Goal: Task Accomplishment & Management: Manage account settings

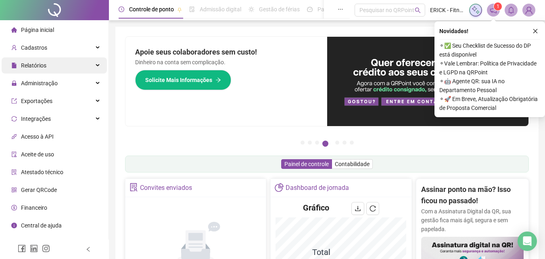
click at [47, 64] on div "Relatórios" at bounding box center [54, 65] width 105 height 16
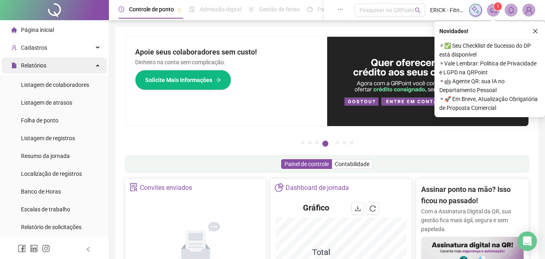
click at [68, 66] on div "Relatórios" at bounding box center [54, 65] width 105 height 16
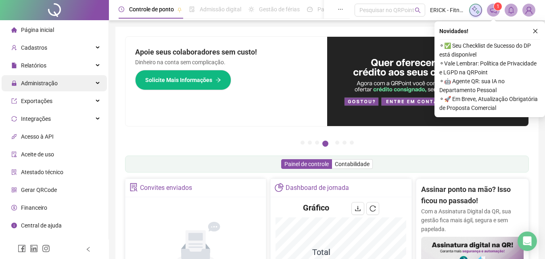
click at [62, 87] on div "Administração" at bounding box center [54, 83] width 105 height 16
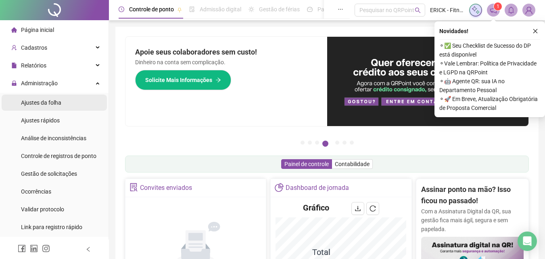
click at [63, 107] on li "Ajustes da folha" at bounding box center [54, 102] width 105 height 16
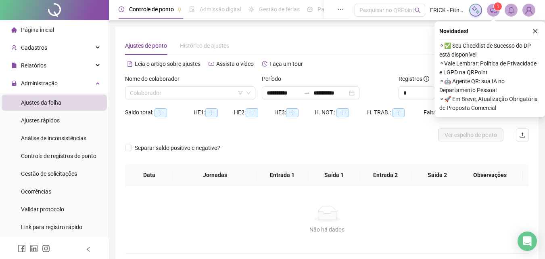
type input "**********"
click at [197, 93] on input "search" at bounding box center [186, 93] width 113 height 12
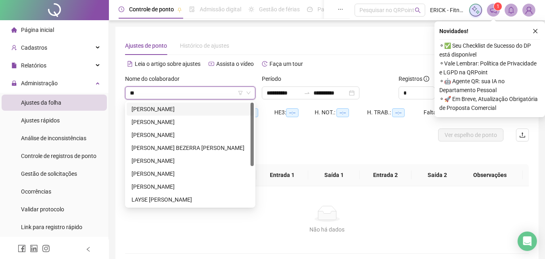
type input "***"
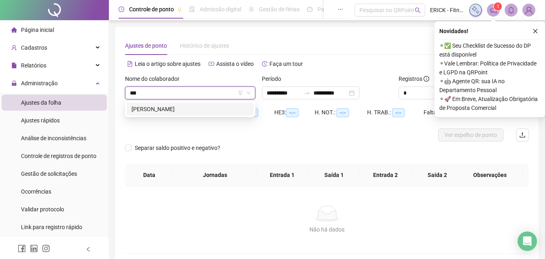
click at [200, 113] on div "[PERSON_NAME]" at bounding box center [190, 109] width 117 height 9
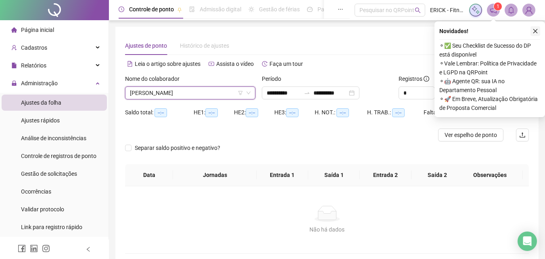
click at [536, 31] on icon "close" at bounding box center [536, 31] width 6 height 6
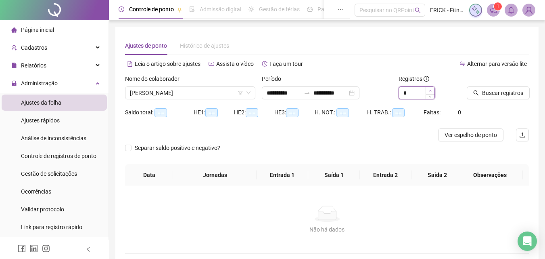
type input "*"
click at [433, 90] on span "Increase Value" at bounding box center [430, 90] width 9 height 7
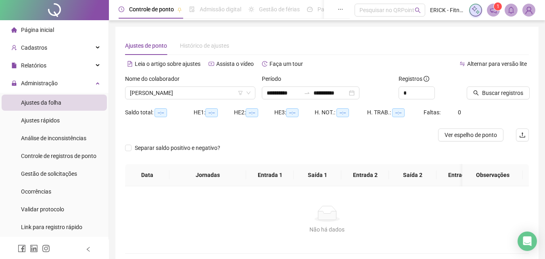
click at [512, 100] on div "Buscar registros" at bounding box center [498, 89] width 69 height 31
click at [508, 93] on span "Buscar registros" at bounding box center [502, 92] width 41 height 9
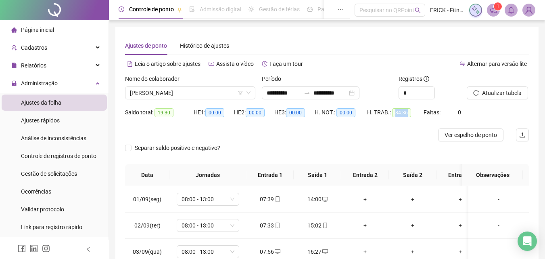
drag, startPoint x: 394, startPoint y: 114, endPoint x: 406, endPoint y: 115, distance: 12.2
click at [406, 115] on span "84:36" at bounding box center [401, 112] width 19 height 9
click at [301, 158] on div "Separar saldo positivo e negativo?" at bounding box center [327, 152] width 404 height 23
click at [51, 46] on div "Cadastros" at bounding box center [54, 48] width 105 height 16
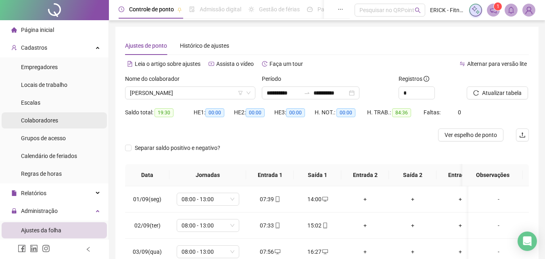
click at [48, 115] on div "Colaboradores" at bounding box center [39, 120] width 37 height 16
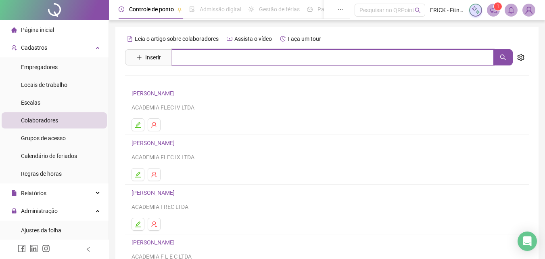
click at [195, 55] on input "text" at bounding box center [333, 57] width 322 height 16
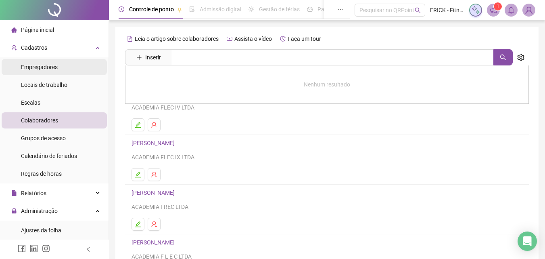
click at [61, 66] on li "Empregadores" at bounding box center [54, 67] width 105 height 16
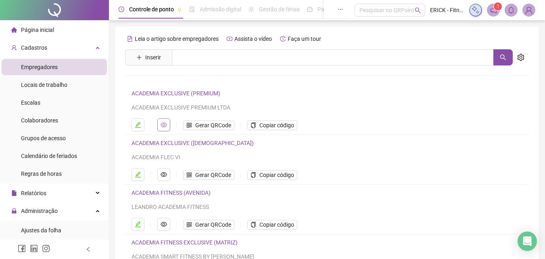
click at [167, 126] on button "button" at bounding box center [163, 124] width 13 height 13
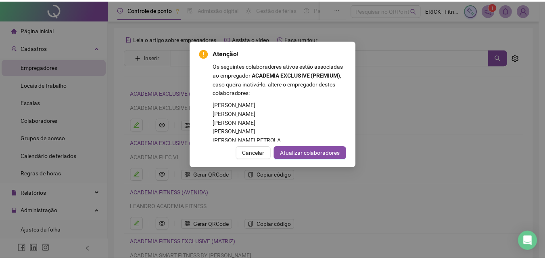
scroll to position [108, 0]
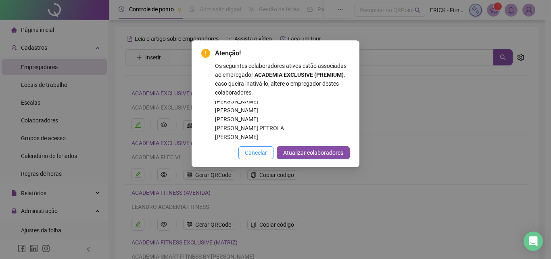
click at [243, 149] on button "Cancelar" at bounding box center [255, 152] width 35 height 13
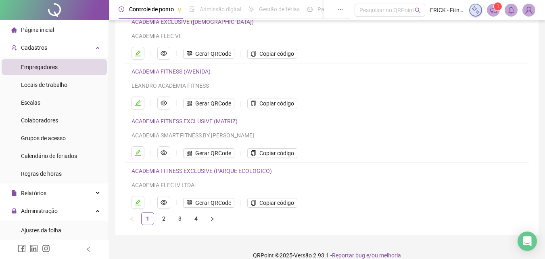
scroll to position [132, 0]
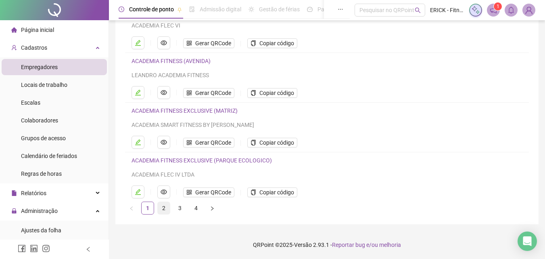
click at [163, 210] on link "2" at bounding box center [164, 208] width 12 height 12
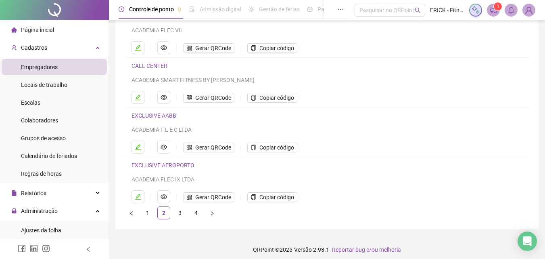
scroll to position [82, 0]
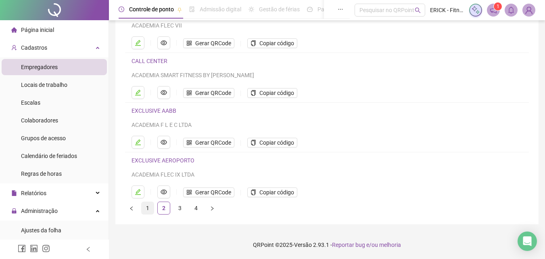
click at [147, 209] on link "1" at bounding box center [148, 208] width 12 height 12
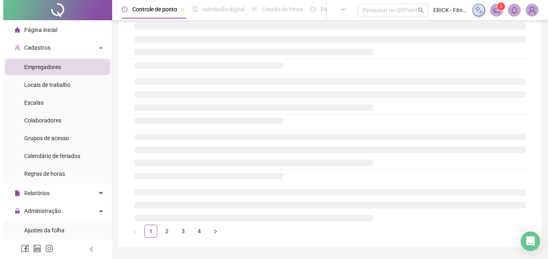
scroll to position [42, 0]
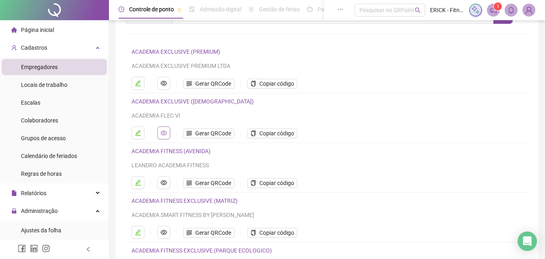
click at [164, 131] on icon "eye" at bounding box center [164, 132] width 6 height 5
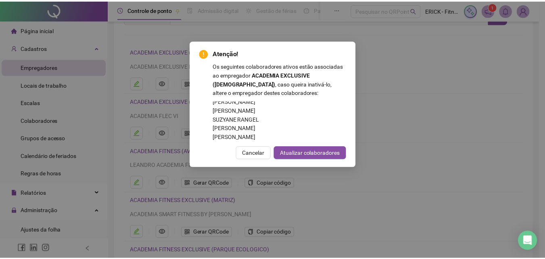
scroll to position [223, 0]
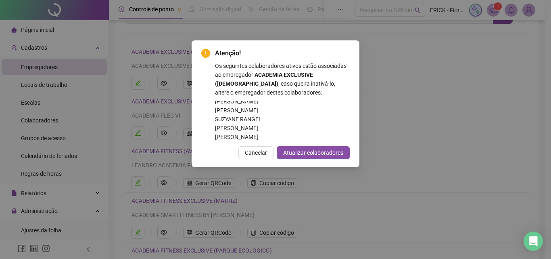
click at [424, 123] on div "Atenção! Os seguintes colaboradores ativos estão associadas ao empregador ACADE…" at bounding box center [275, 129] width 551 height 259
click at [265, 150] on span "Cancelar" at bounding box center [256, 152] width 22 height 9
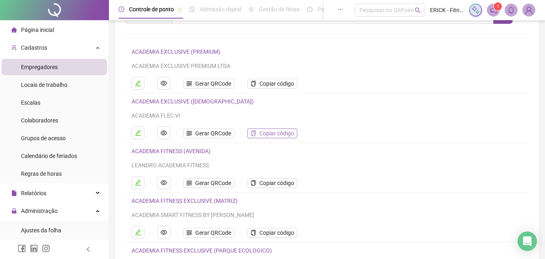
click at [289, 136] on span "Copiar código" at bounding box center [276, 133] width 35 height 9
click at [213, 134] on span "Gerar QRCode" at bounding box center [213, 133] width 36 height 9
click at [48, 123] on span "Colaboradores" at bounding box center [39, 120] width 37 height 6
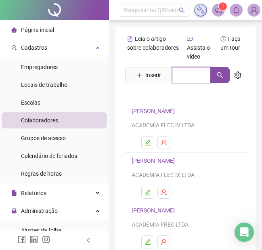
click at [177, 67] on input "text" at bounding box center [191, 75] width 39 height 16
click at [219, 72] on icon "search" at bounding box center [220, 75] width 6 height 6
type input "*****"
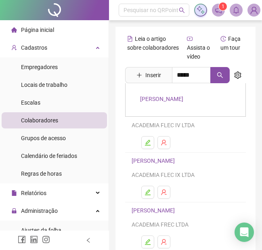
click at [167, 96] on link "[PERSON_NAME]" at bounding box center [161, 99] width 43 height 6
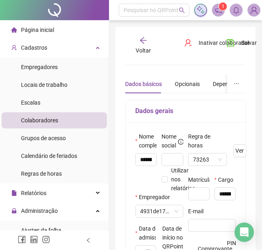
type input "**********"
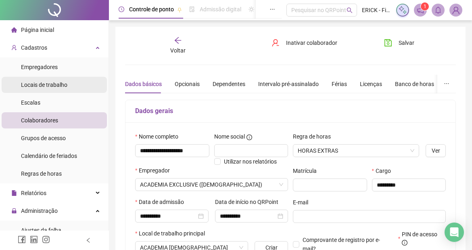
click at [51, 85] on span "Locais de trabalho" at bounding box center [44, 85] width 46 height 6
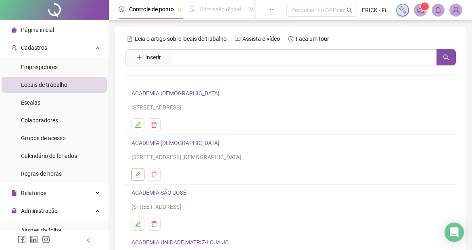
click at [138, 172] on icon "edit" at bounding box center [138, 174] width 6 height 6
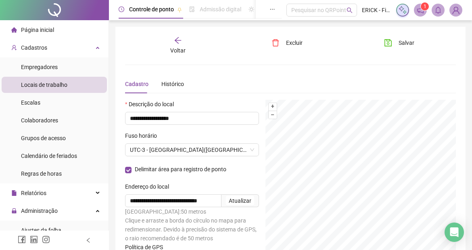
click at [230, 73] on div "**********" at bounding box center [290, 161] width 331 height 251
click at [54, 190] on div "Relatórios" at bounding box center [54, 193] width 105 height 16
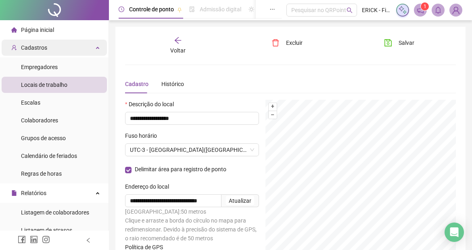
click at [51, 48] on div "Cadastros" at bounding box center [54, 48] width 105 height 16
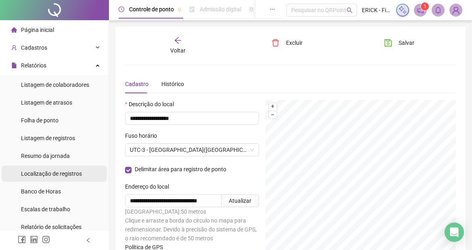
click at [69, 175] on span "Localização de registros" at bounding box center [51, 173] width 61 height 6
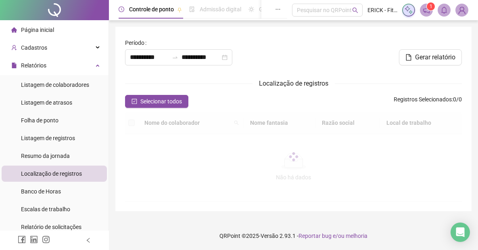
type input "**********"
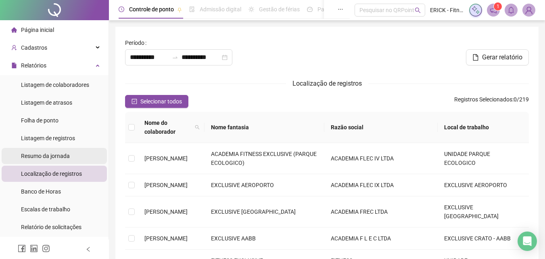
scroll to position [40, 0]
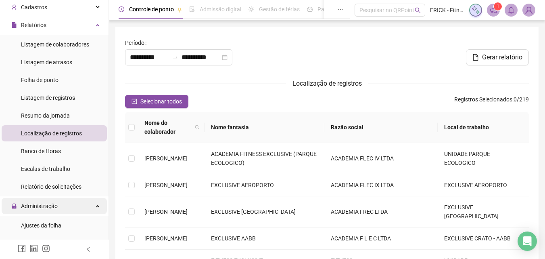
click at [72, 205] on div "Administração" at bounding box center [54, 206] width 105 height 16
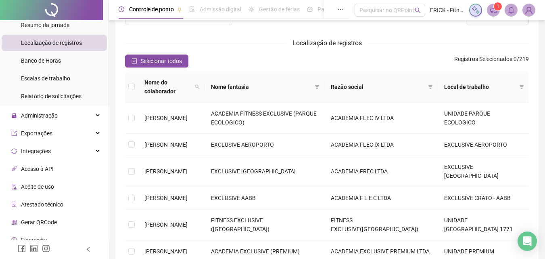
scroll to position [117, 0]
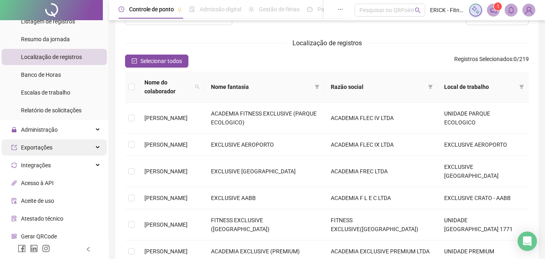
click at [41, 153] on span "Exportações" at bounding box center [31, 147] width 41 height 16
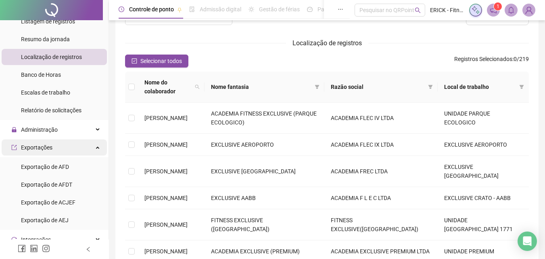
click at [41, 153] on span "Exportações" at bounding box center [31, 147] width 41 height 16
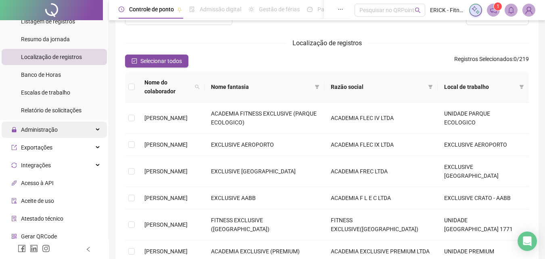
click at [54, 132] on span "Administração" at bounding box center [39, 129] width 37 height 6
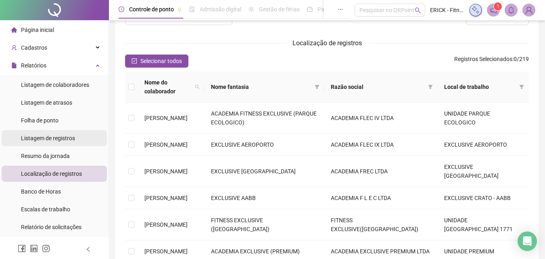
scroll to position [0, 0]
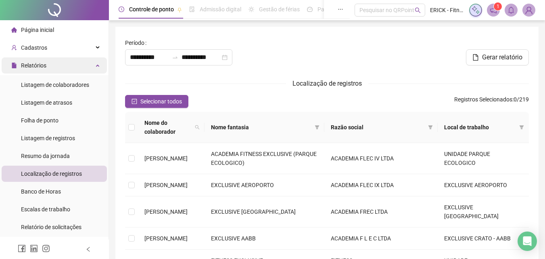
click at [41, 67] on span "Relatórios" at bounding box center [33, 65] width 25 height 6
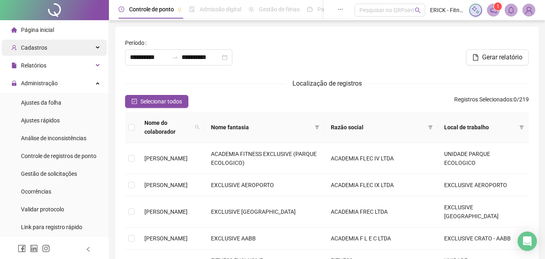
click at [46, 46] on div "Cadastros" at bounding box center [54, 48] width 105 height 16
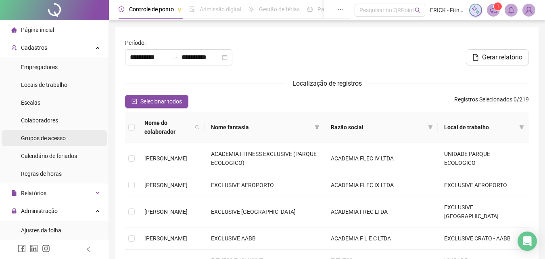
click at [58, 138] on span "Grupos de acesso" at bounding box center [43, 138] width 45 height 6
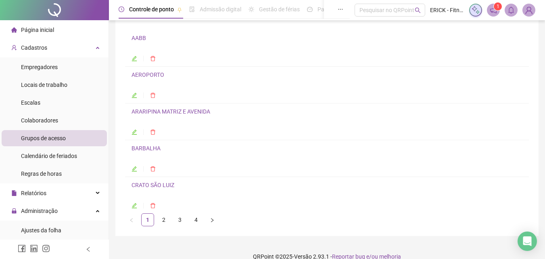
scroll to position [67, 0]
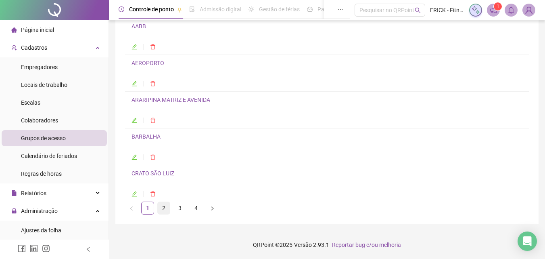
click at [164, 210] on link "2" at bounding box center [164, 208] width 12 height 12
click at [176, 211] on link "3" at bounding box center [180, 208] width 12 height 12
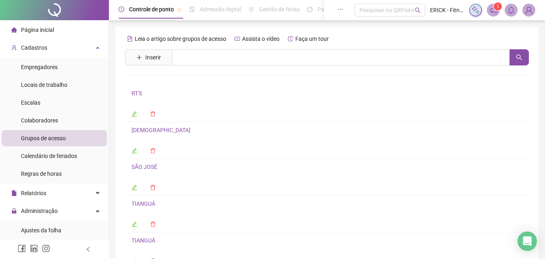
click at [136, 151] on icon "edit" at bounding box center [135, 151] width 6 height 6
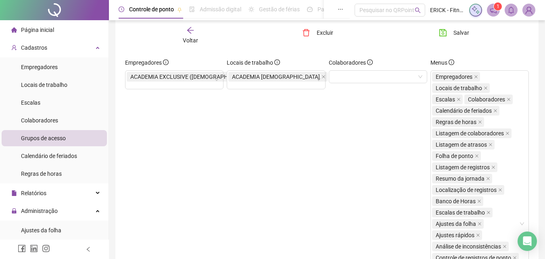
scroll to position [32, 0]
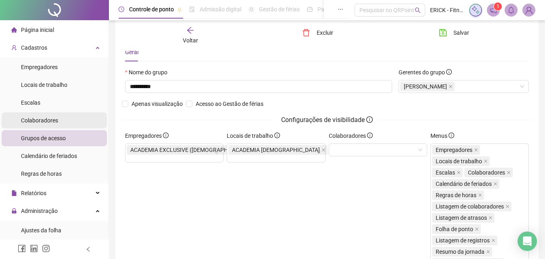
click at [50, 125] on div "Colaboradores" at bounding box center [39, 120] width 37 height 16
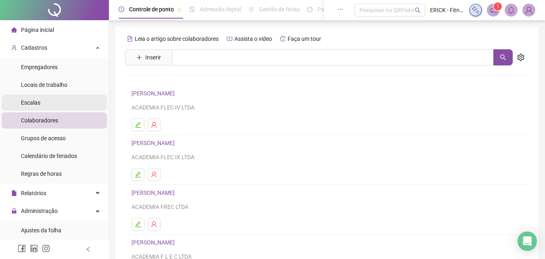
click at [51, 105] on li "Escalas" at bounding box center [54, 102] width 105 height 16
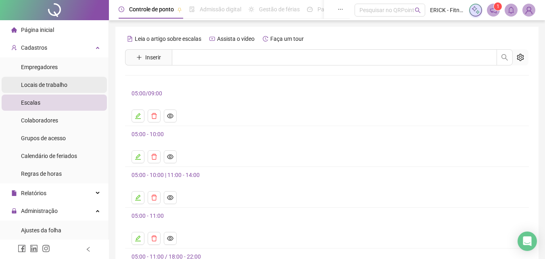
click at [47, 88] on span "Locais de trabalho" at bounding box center [44, 85] width 46 height 6
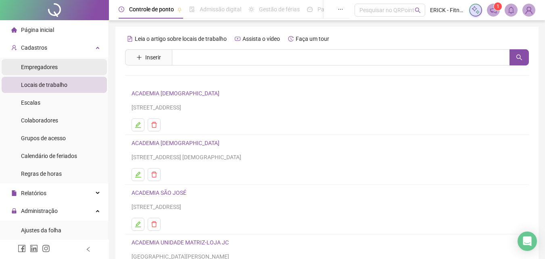
click at [48, 66] on span "Empregadores" at bounding box center [39, 67] width 37 height 6
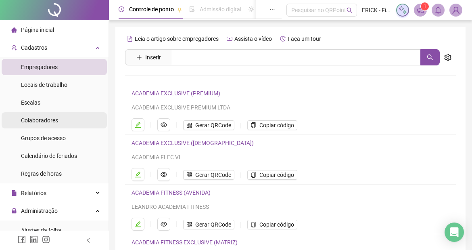
click at [42, 117] on span "Colaboradores" at bounding box center [39, 120] width 37 height 6
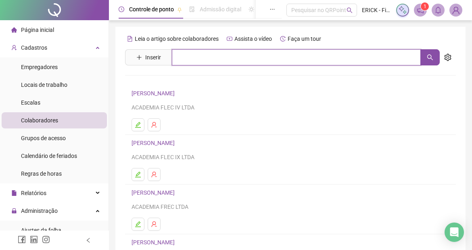
click at [180, 61] on input "text" at bounding box center [296, 57] width 249 height 16
click at [429, 57] on icon "search" at bounding box center [430, 57] width 6 height 6
type input "*****"
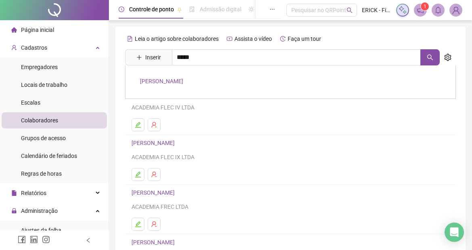
click at [183, 84] on link "[PERSON_NAME]" at bounding box center [161, 81] width 43 height 6
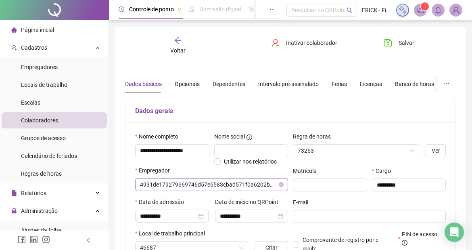
type input "**********"
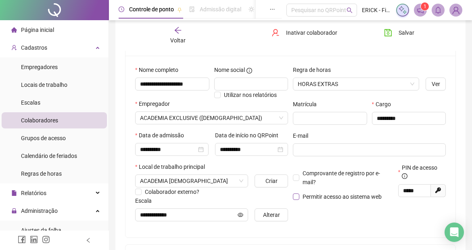
scroll to position [81, 0]
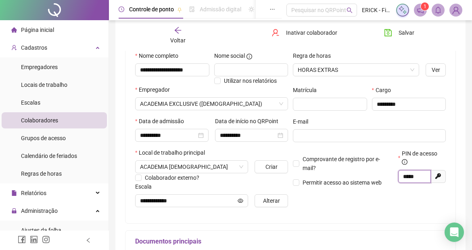
click at [409, 179] on input "*****" at bounding box center [413, 176] width 21 height 9
click at [360, 199] on div "Regra de horas HORAS EXTRAS Ver Matrícula Cargo ********* E-mail Comprovante de…" at bounding box center [370, 132] width 158 height 162
click at [212, 171] on span "ACADEMIA [DEMOGRAPHIC_DATA]" at bounding box center [191, 167] width 103 height 12
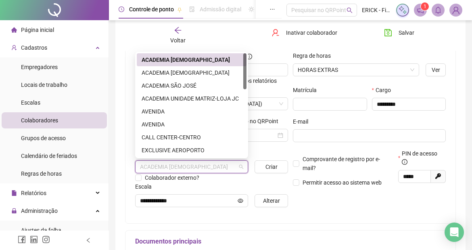
click at [186, 60] on div "ACADEMIA [DEMOGRAPHIC_DATA]" at bounding box center [192, 59] width 100 height 9
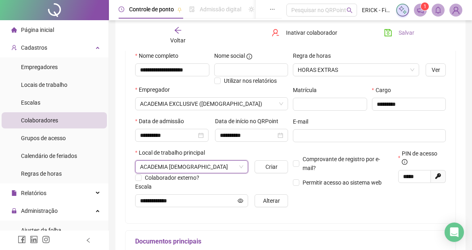
click at [408, 33] on span "Salvar" at bounding box center [407, 32] width 16 height 9
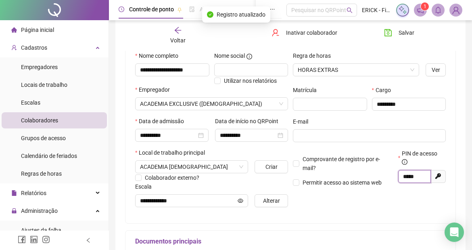
click at [413, 175] on input "*****" at bounding box center [413, 176] width 21 height 9
click at [340, 213] on div "Regra de horas HORAS EXTRAS Ver Matrícula Cargo ********* E-mail Comprovante de…" at bounding box center [370, 132] width 158 height 162
click at [125, 61] on div "**********" at bounding box center [290, 145] width 350 height 399
